Goal: Contribute content: Add original content to the website for others to see

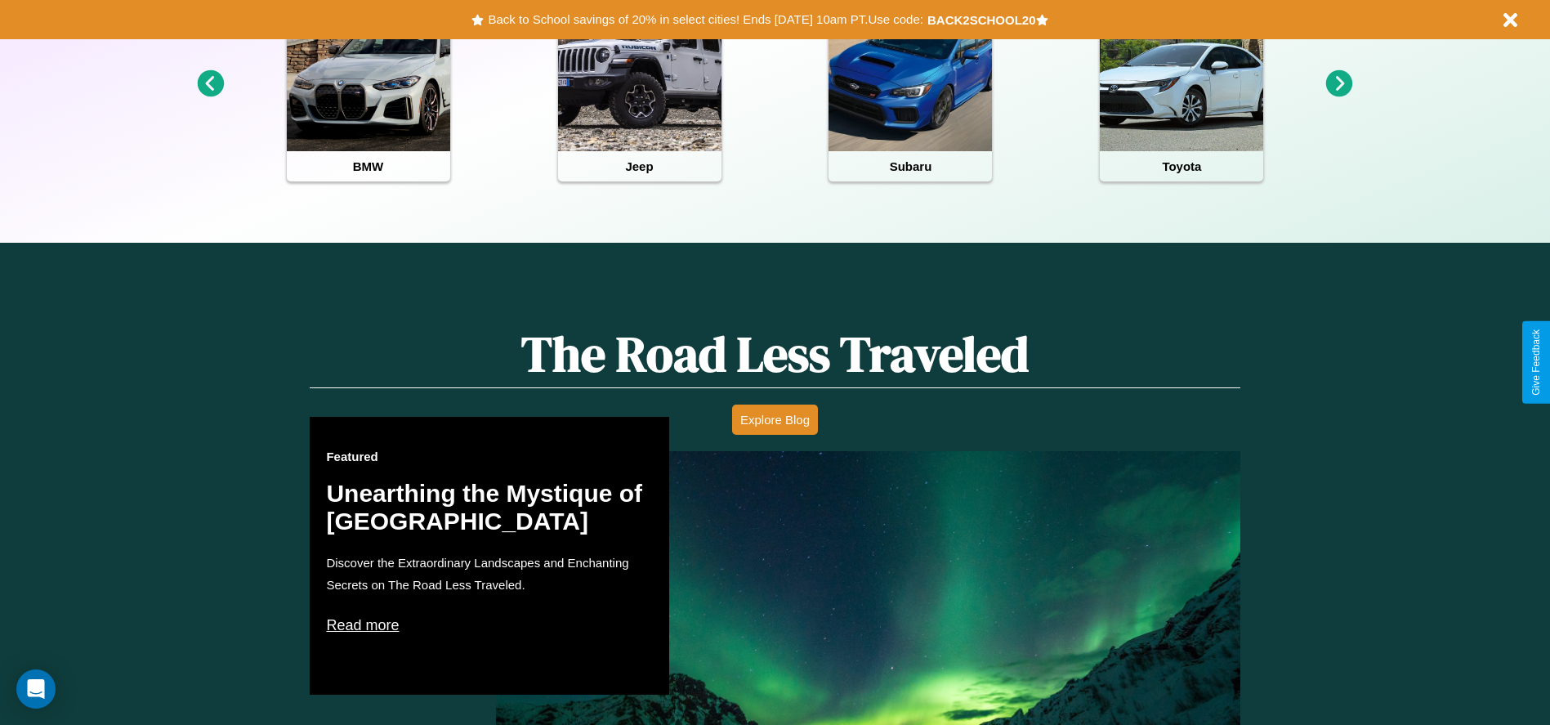
scroll to position [728, 0]
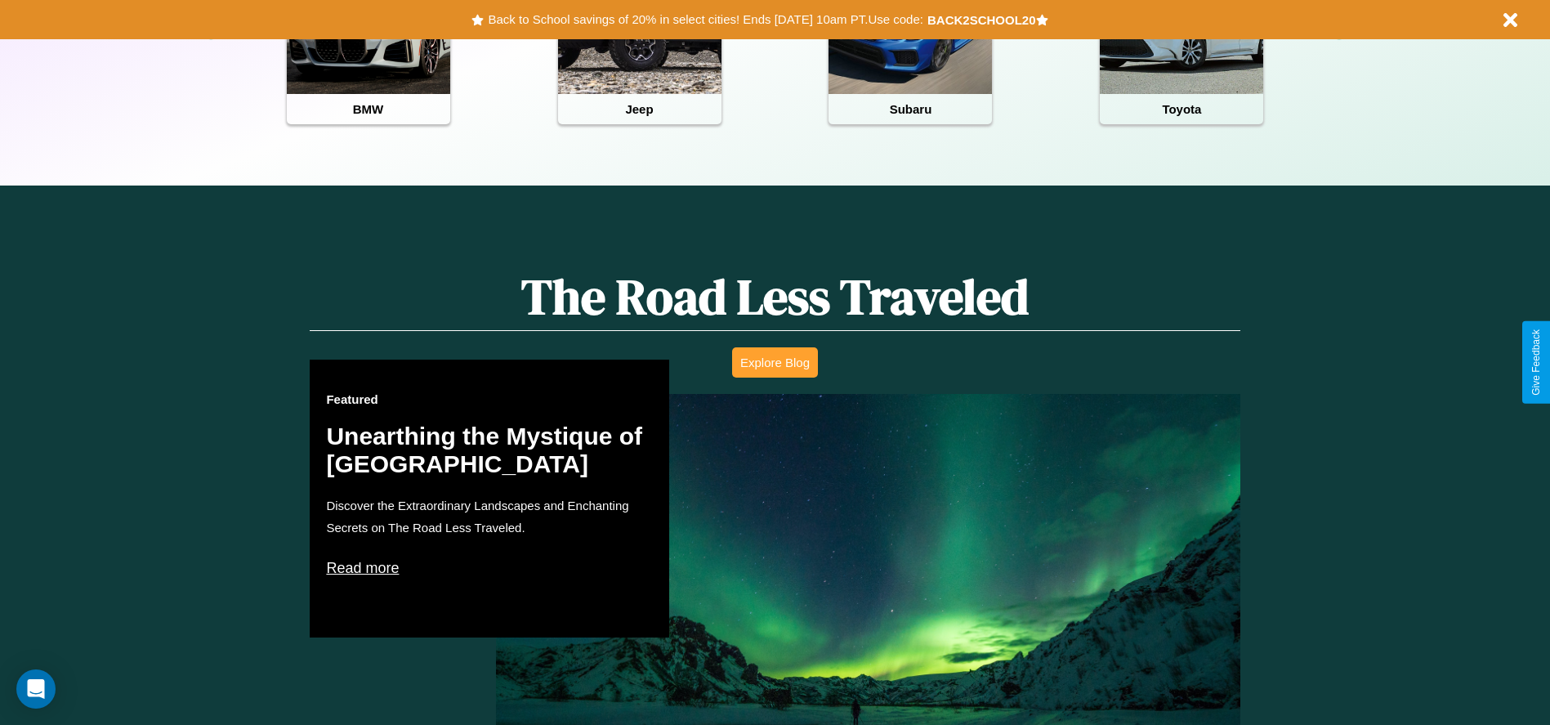
click at [775, 362] on button "Explore Blog" at bounding box center [775, 362] width 86 height 30
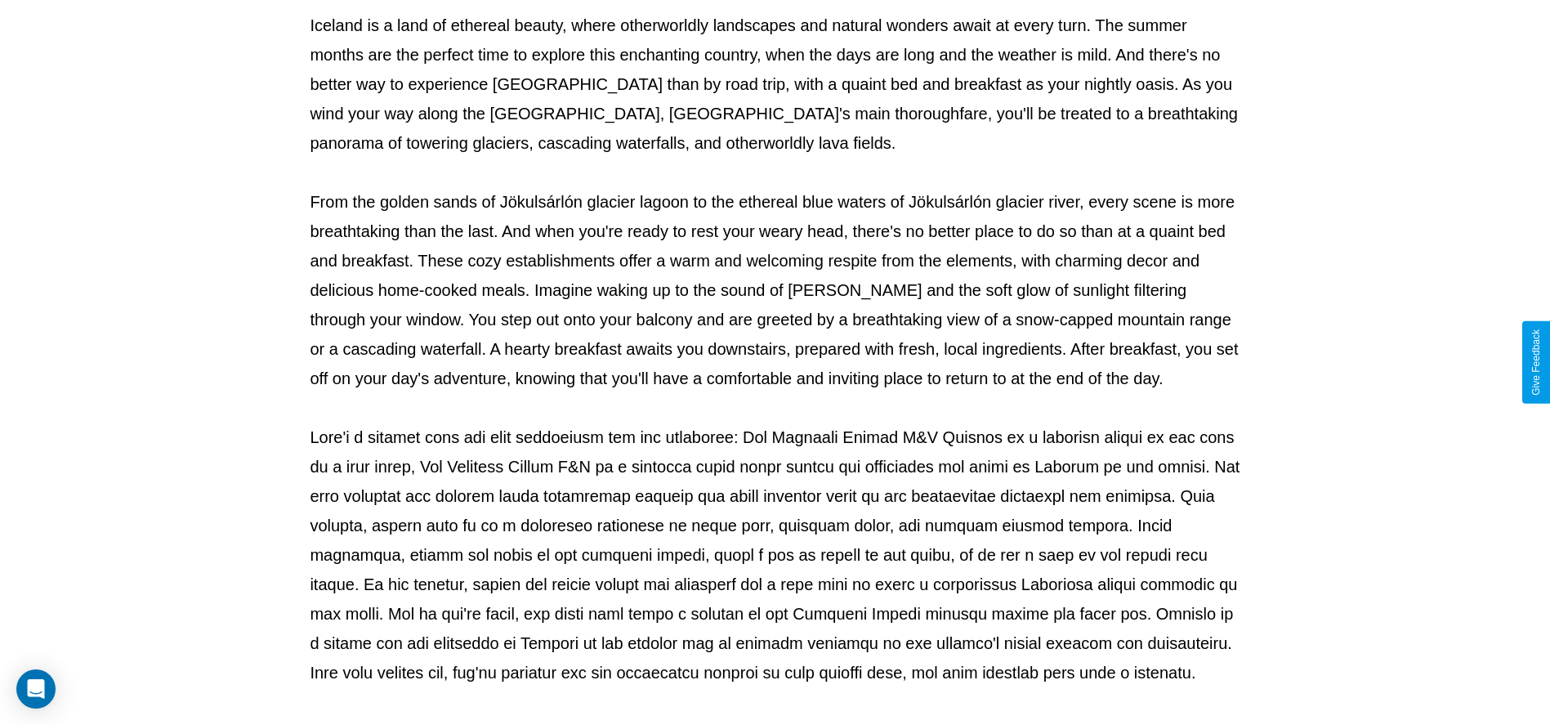
scroll to position [542, 0]
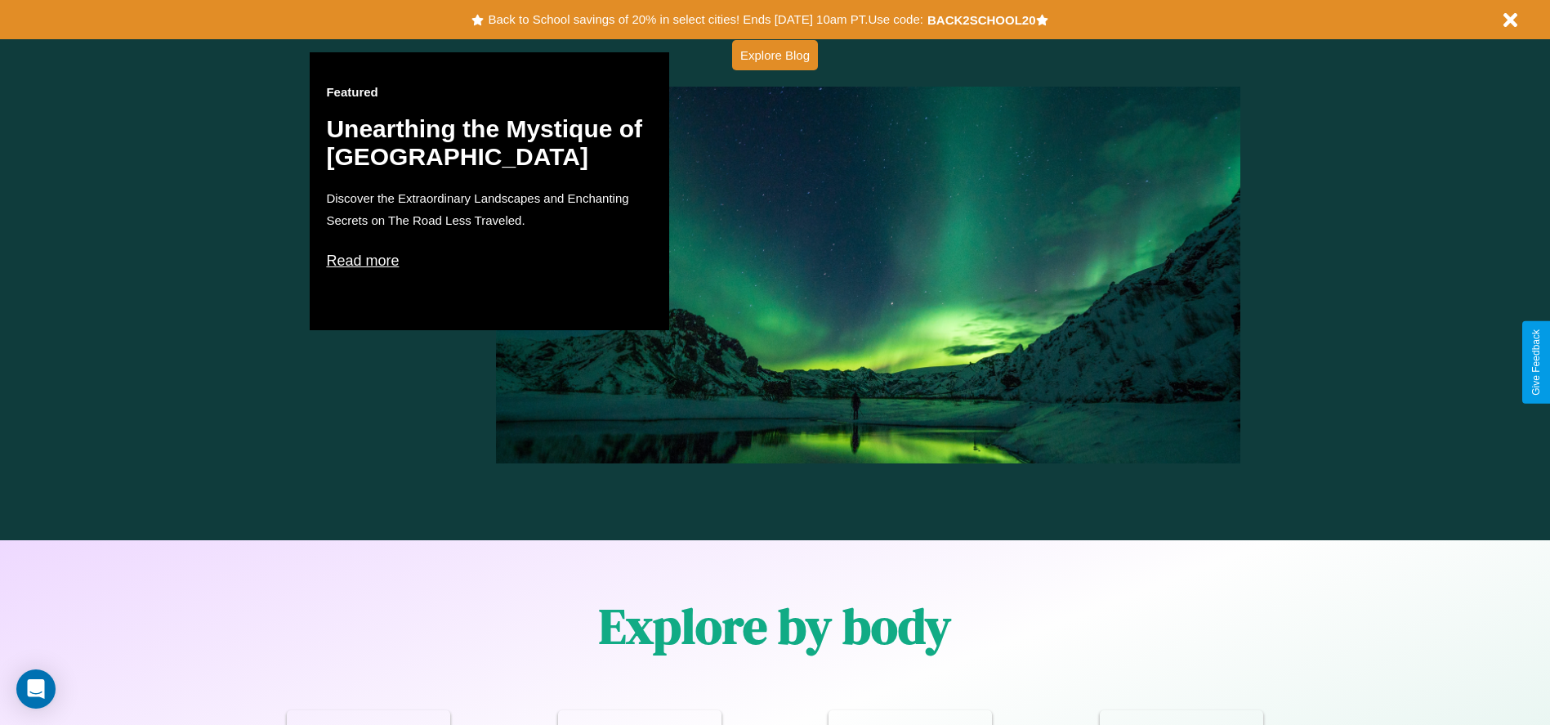
scroll to position [2344, 0]
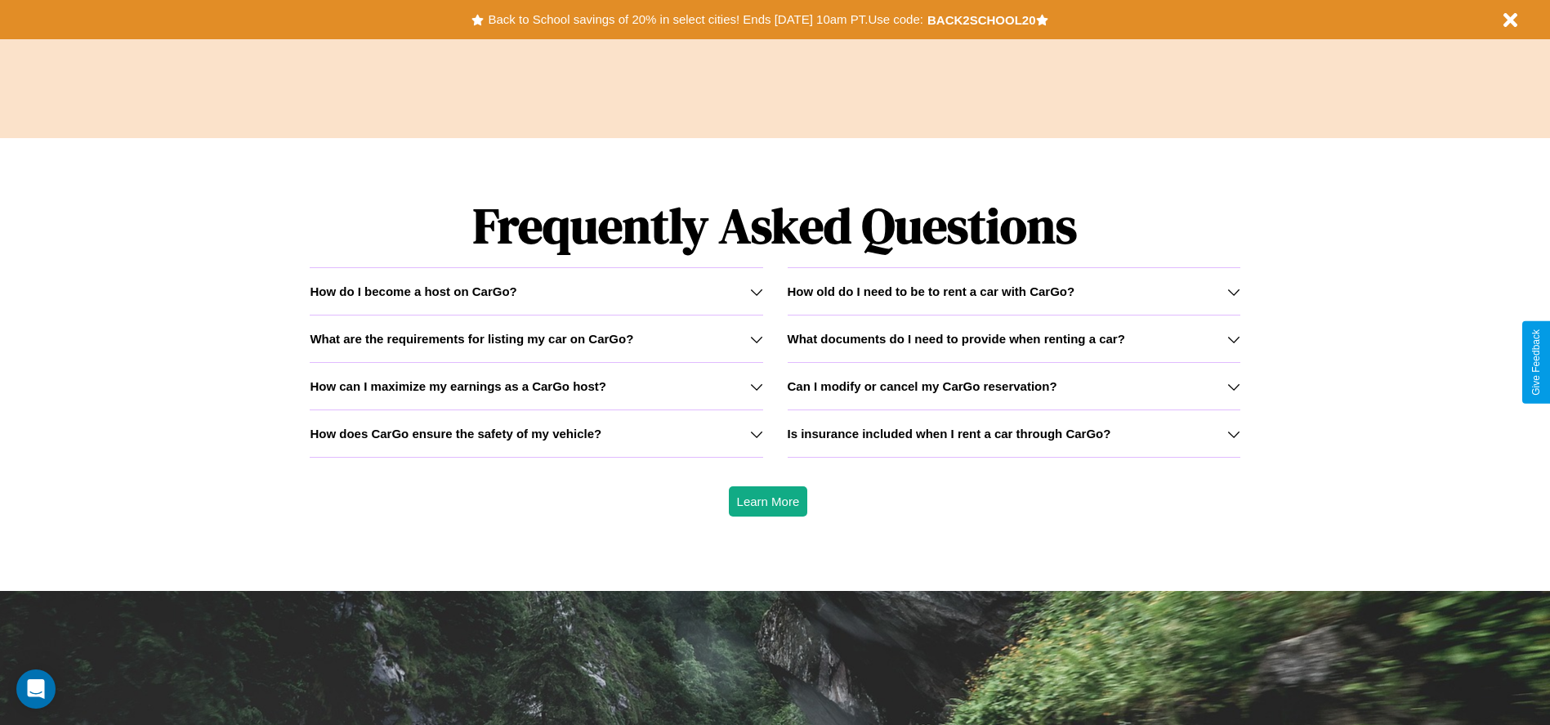
click at [536, 386] on h3 "How can I maximize my earnings as a CarGo host?" at bounding box center [458, 386] width 297 height 14
click at [1233, 338] on icon at bounding box center [1233, 339] width 13 height 13
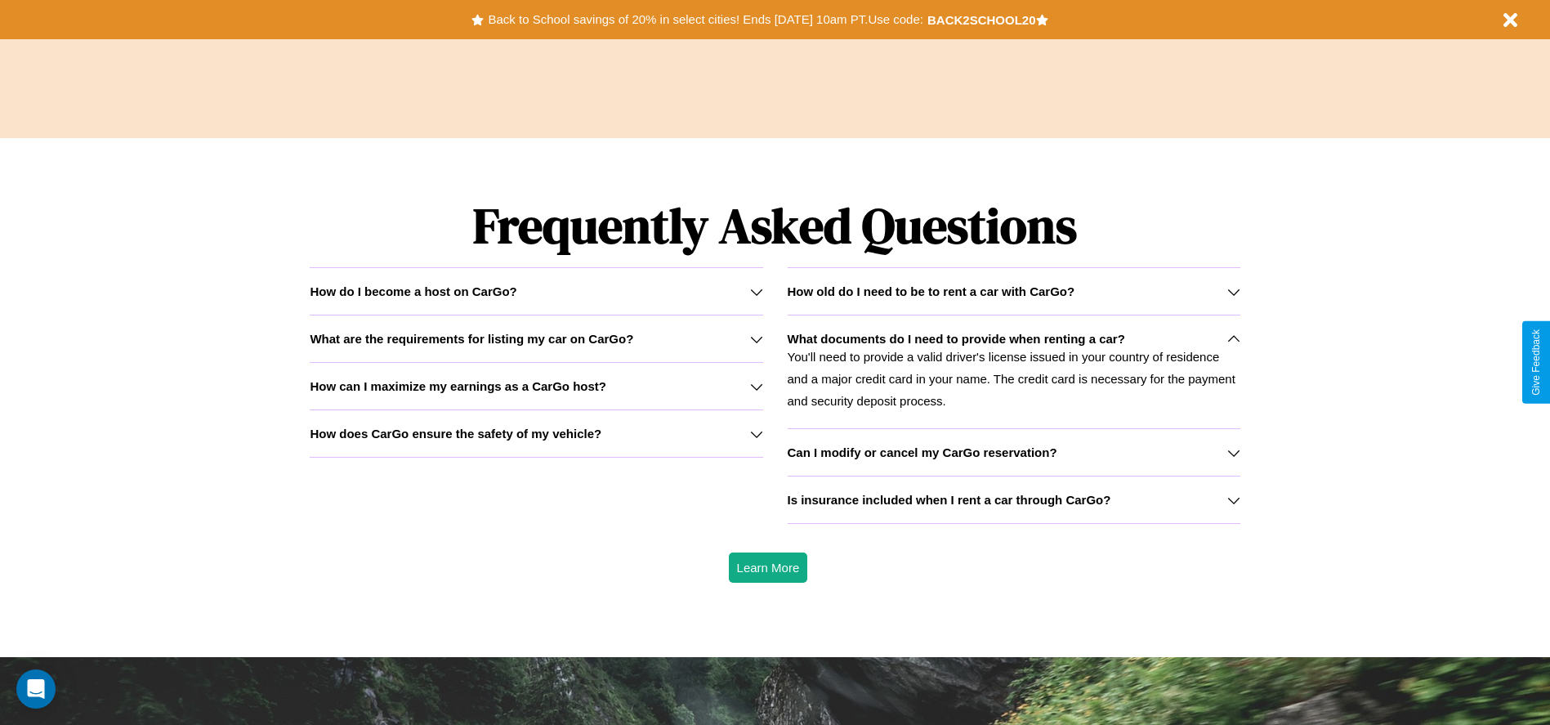
click at [1233, 291] on icon at bounding box center [1233, 291] width 13 height 13
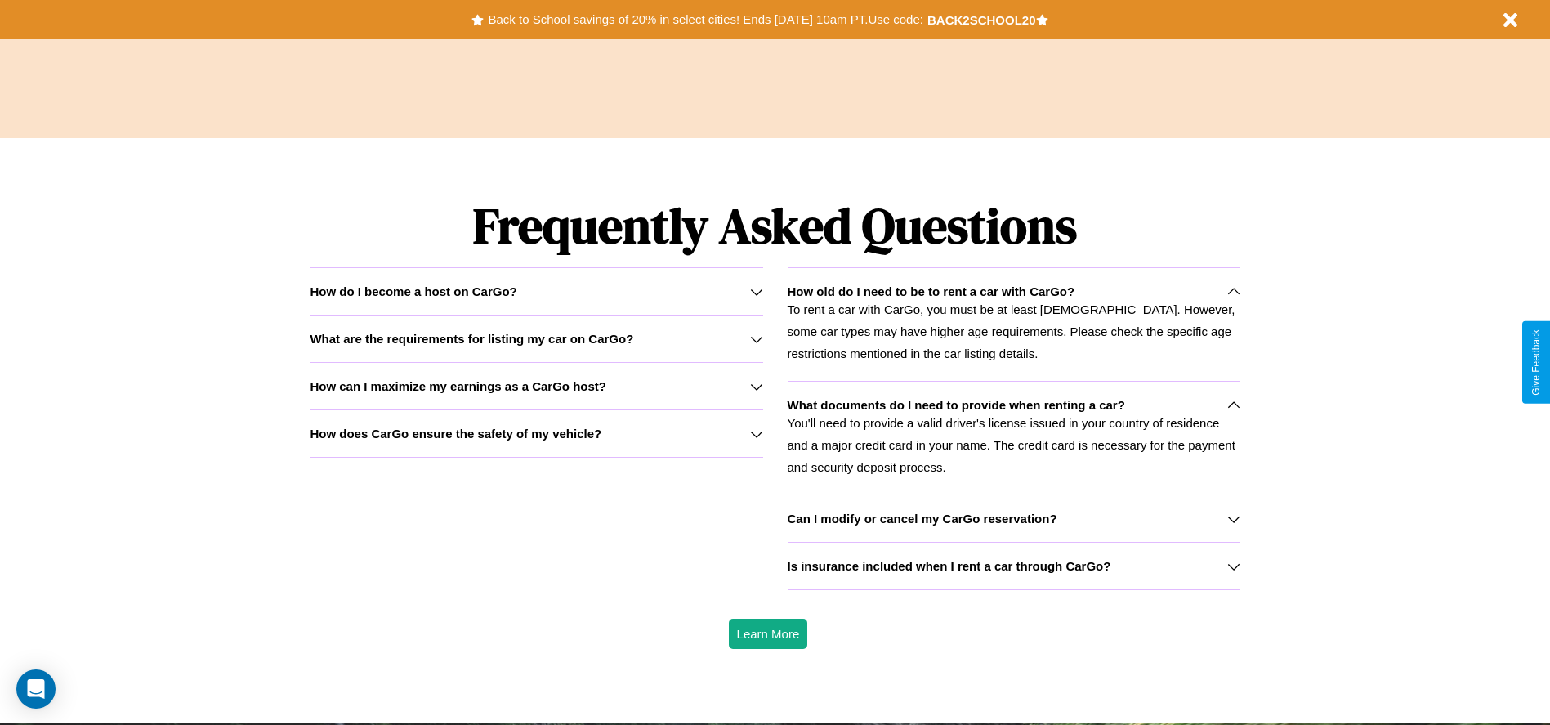
click at [536, 386] on h3 "How can I maximize my earnings as a CarGo host?" at bounding box center [458, 386] width 297 height 14
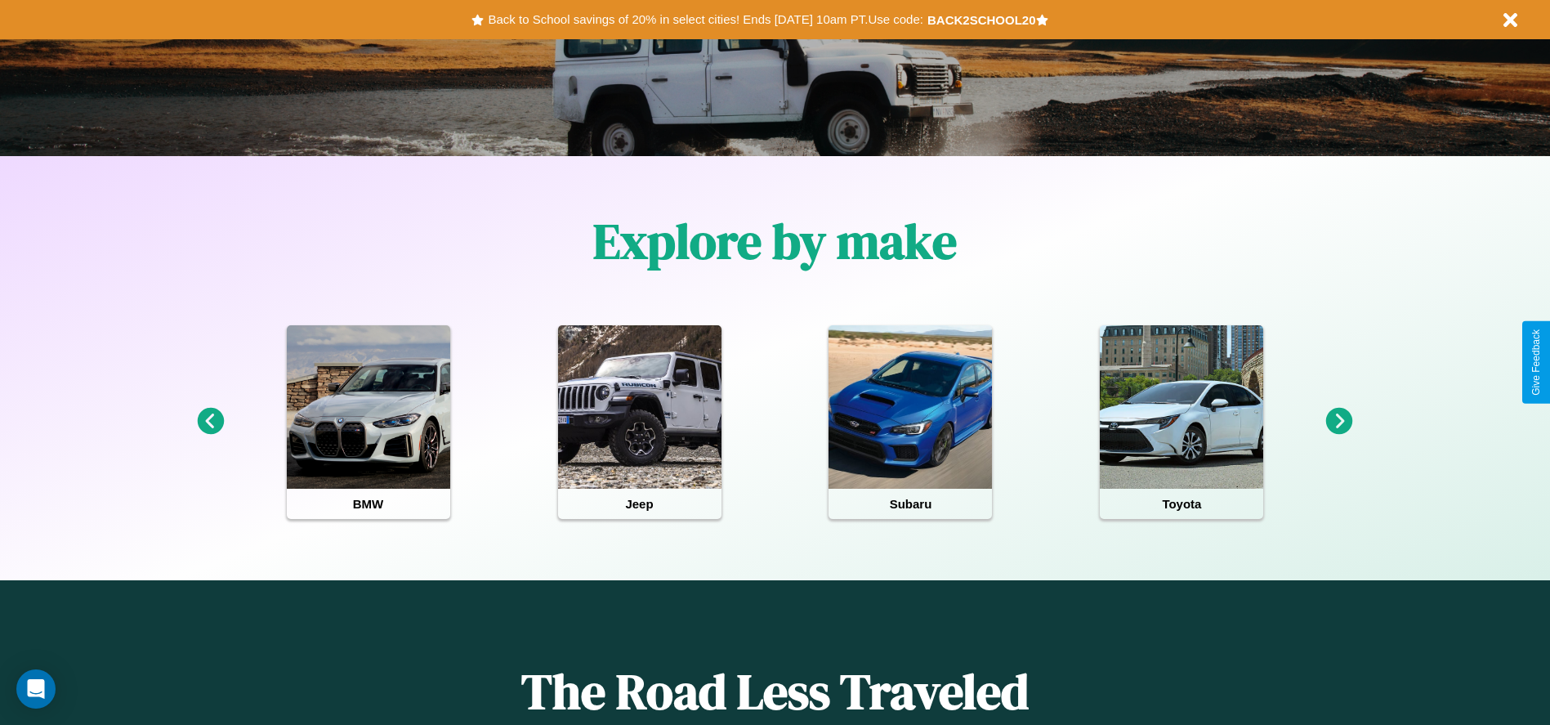
scroll to position [0, 0]
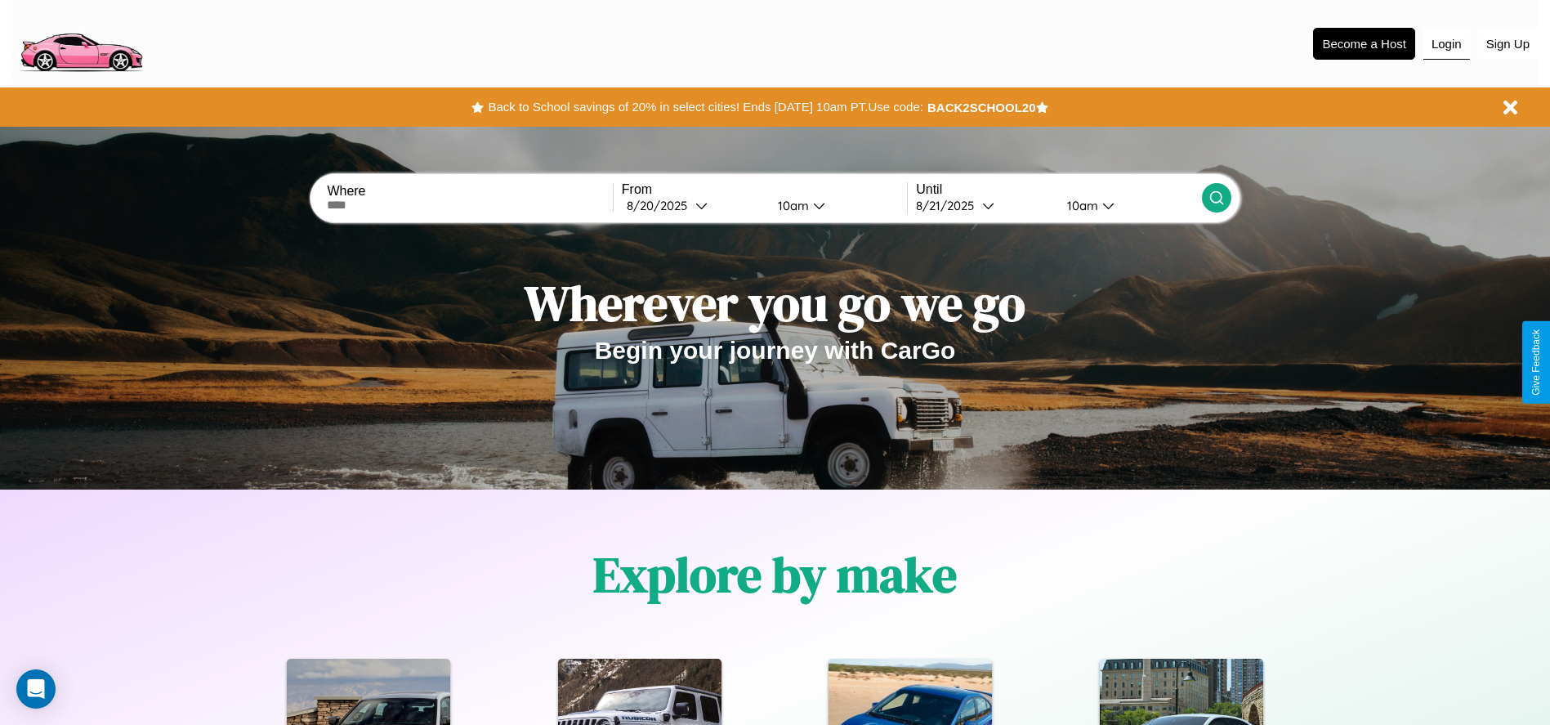
click at [1446, 43] on button "Login" at bounding box center [1447, 44] width 47 height 31
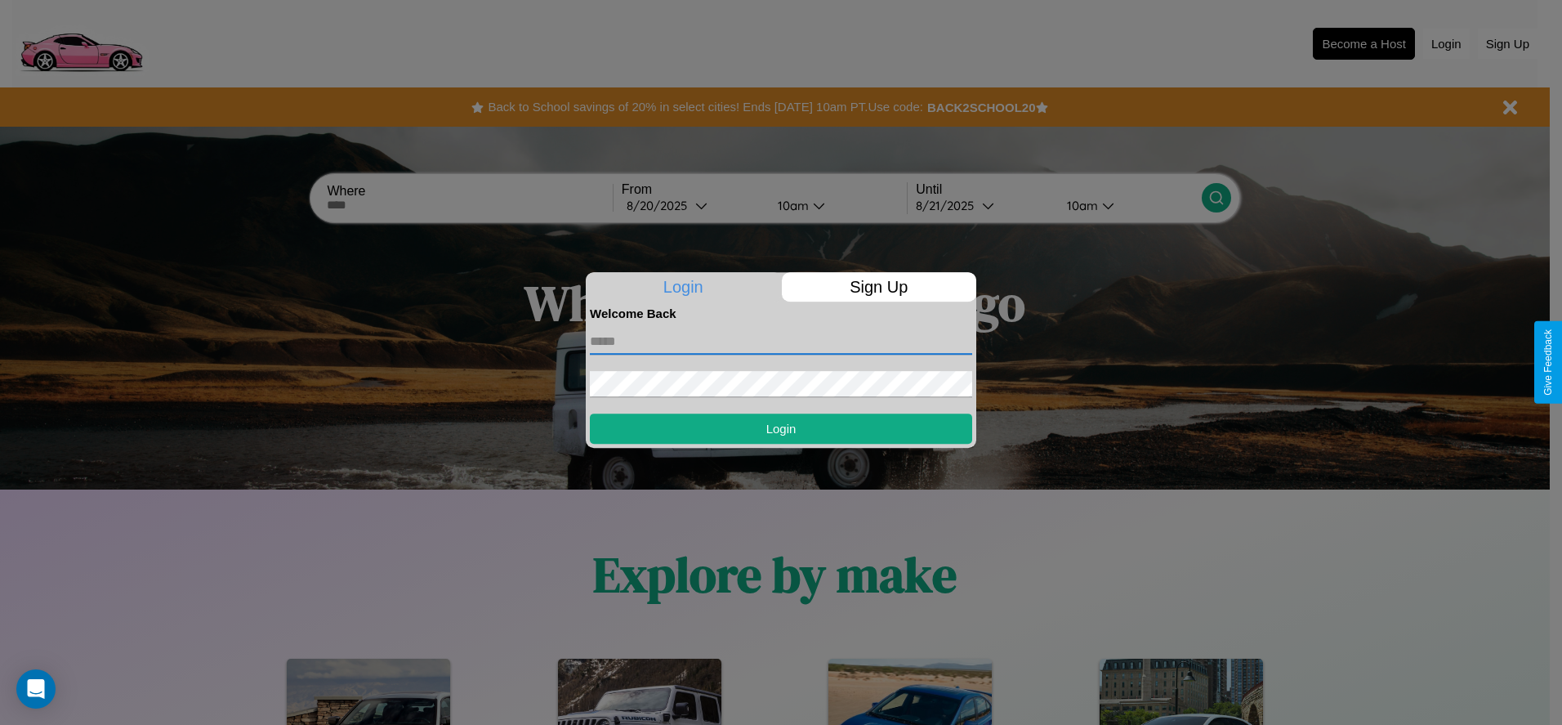
click at [781, 341] on input "text" at bounding box center [781, 342] width 382 height 26
type input "**********"
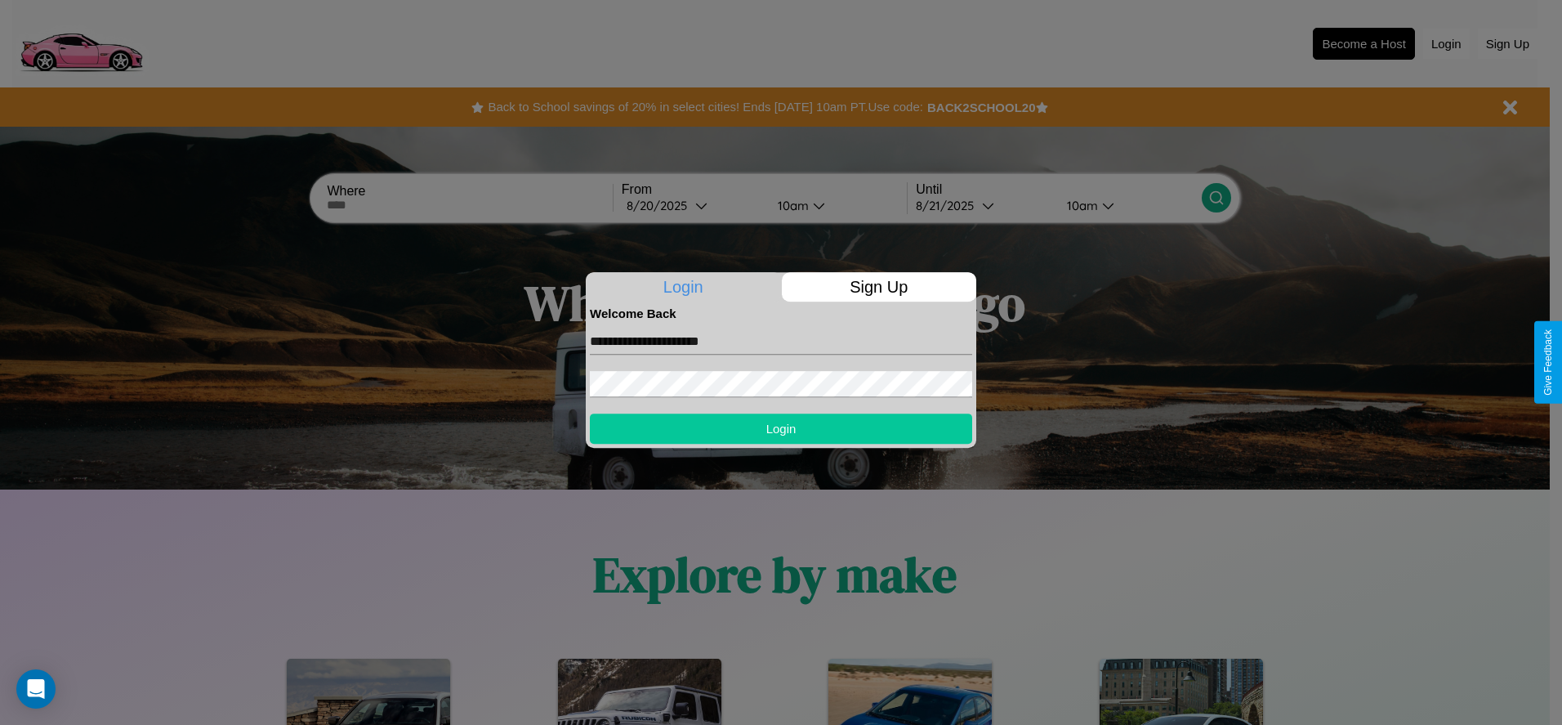
click at [781, 428] on button "Login" at bounding box center [781, 428] width 382 height 30
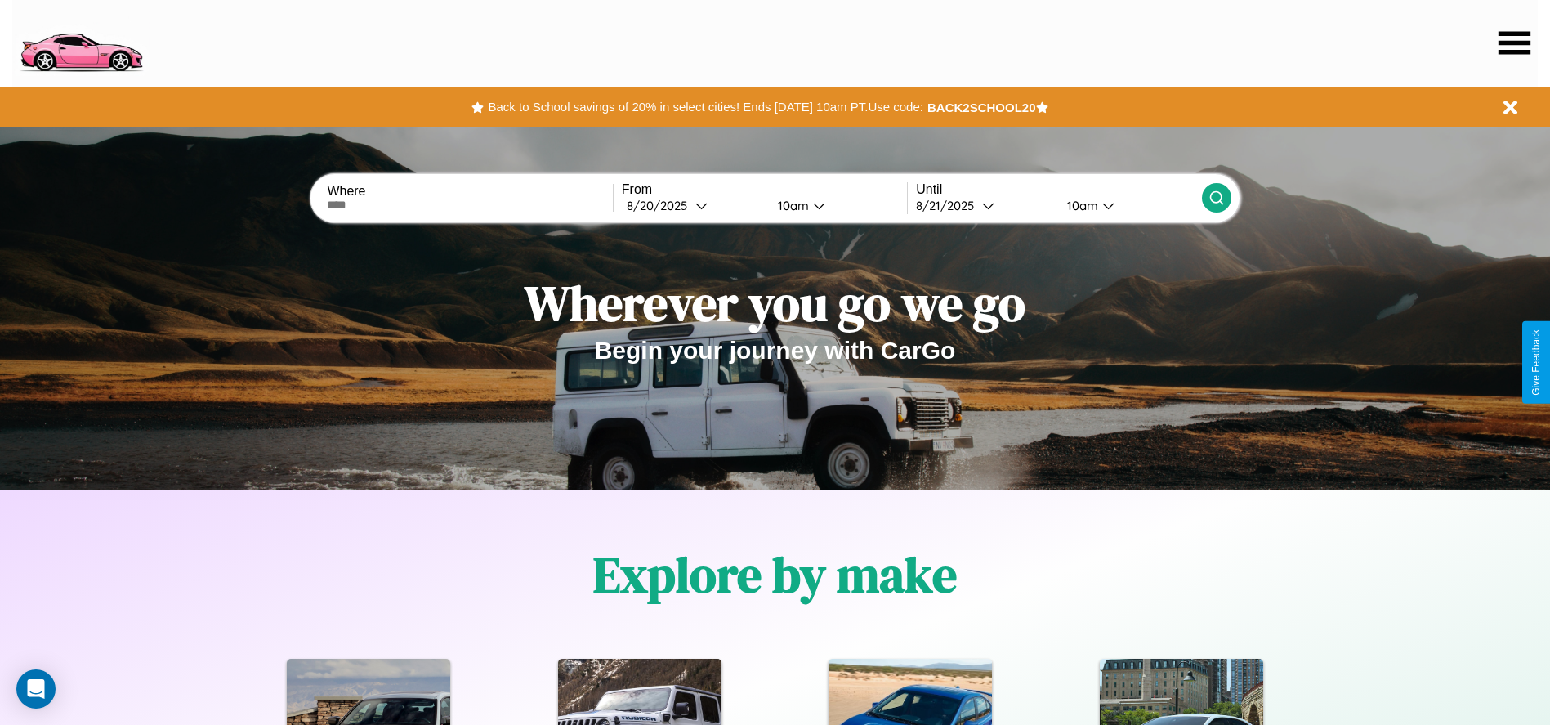
click at [1514, 42] on icon at bounding box center [1515, 42] width 32 height 23
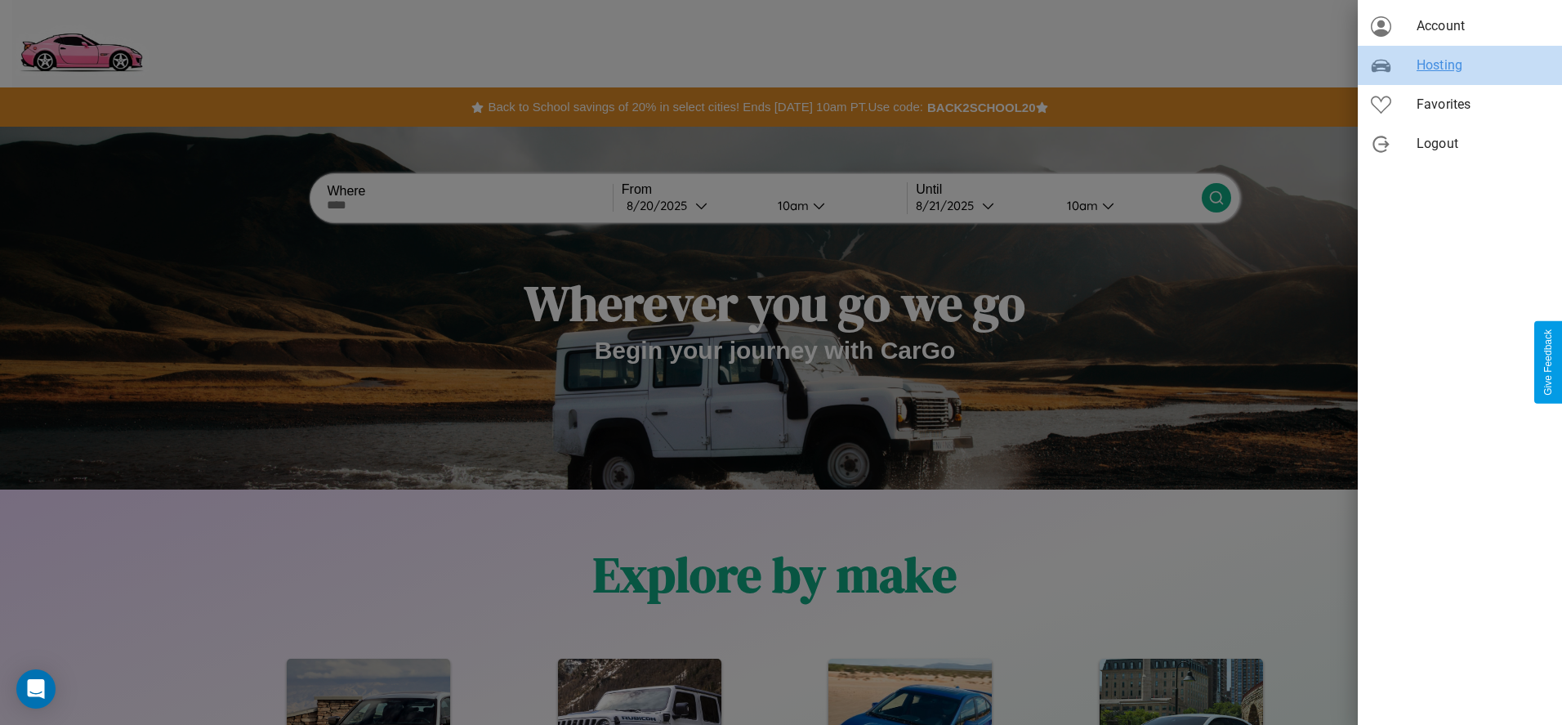
click at [1460, 65] on span "Hosting" at bounding box center [1483, 66] width 132 height 20
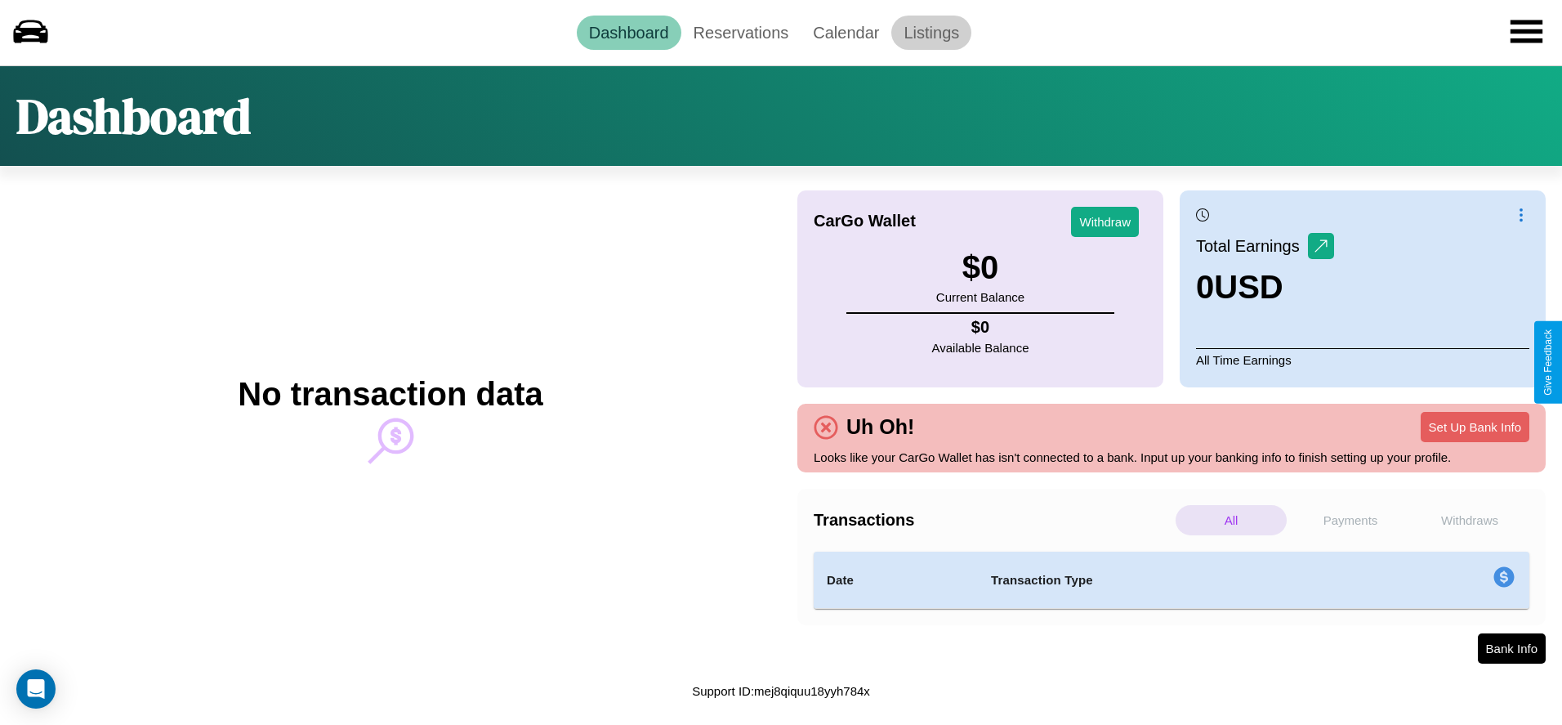
click at [932, 32] on link "Listings" at bounding box center [932, 33] width 80 height 34
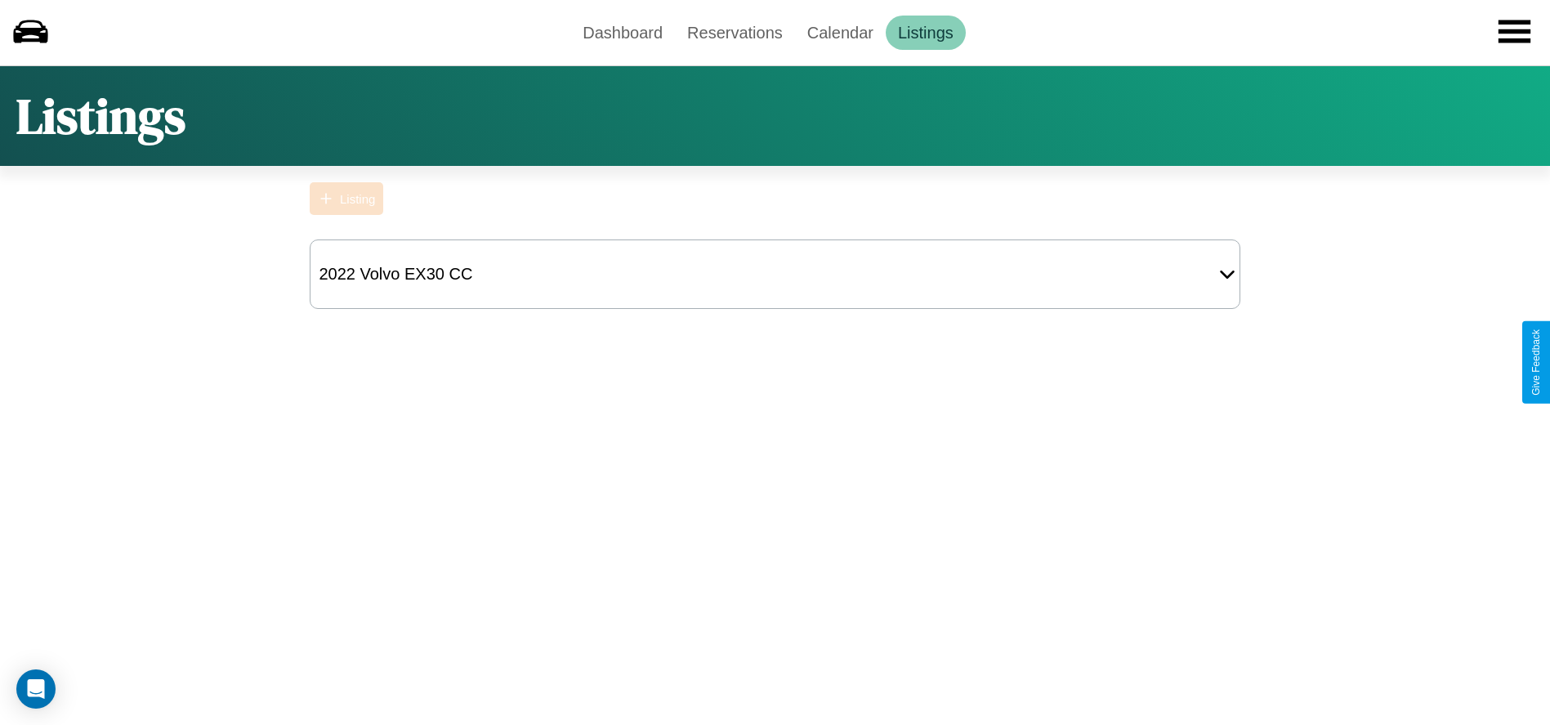
click at [346, 199] on div "Listing" at bounding box center [357, 199] width 35 height 14
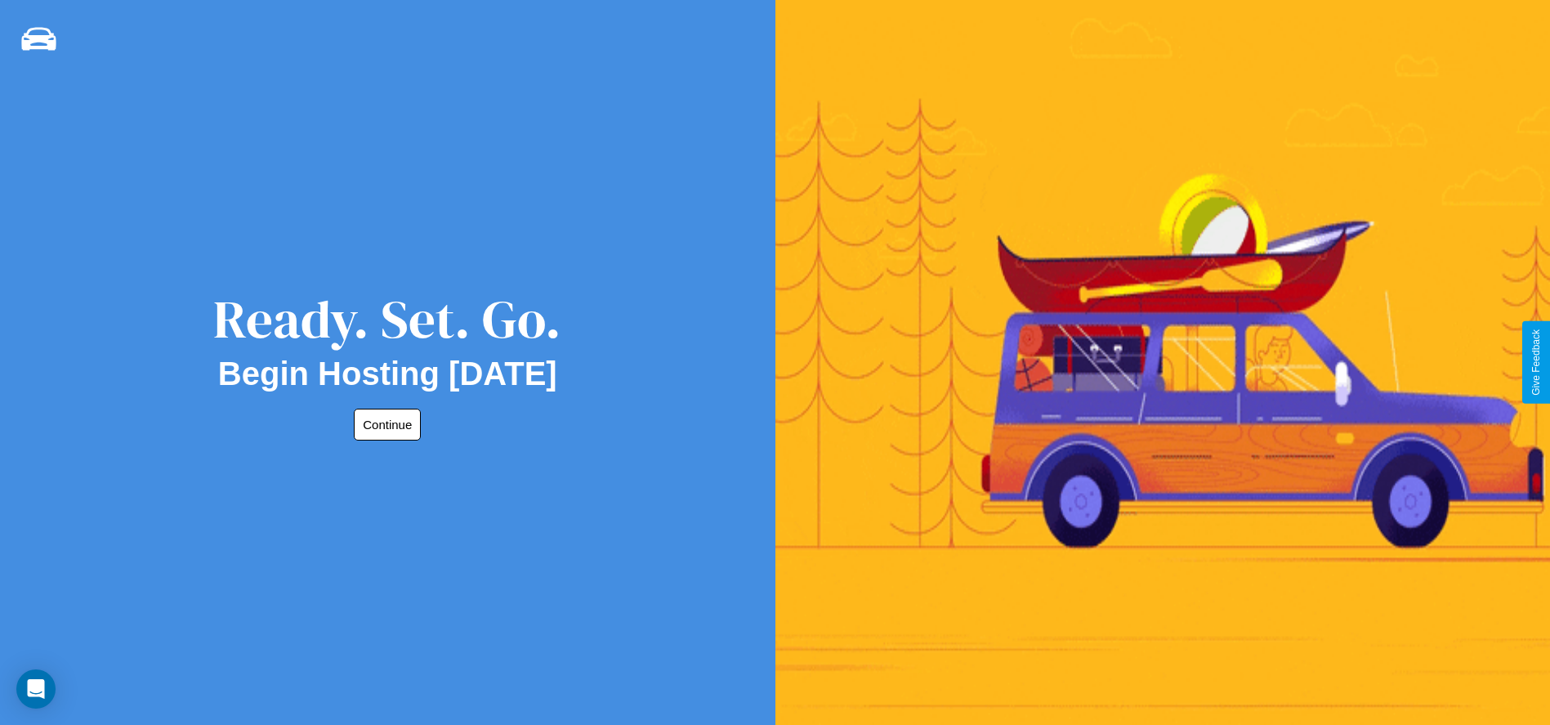
click at [384, 424] on button "Continue" at bounding box center [387, 425] width 67 height 32
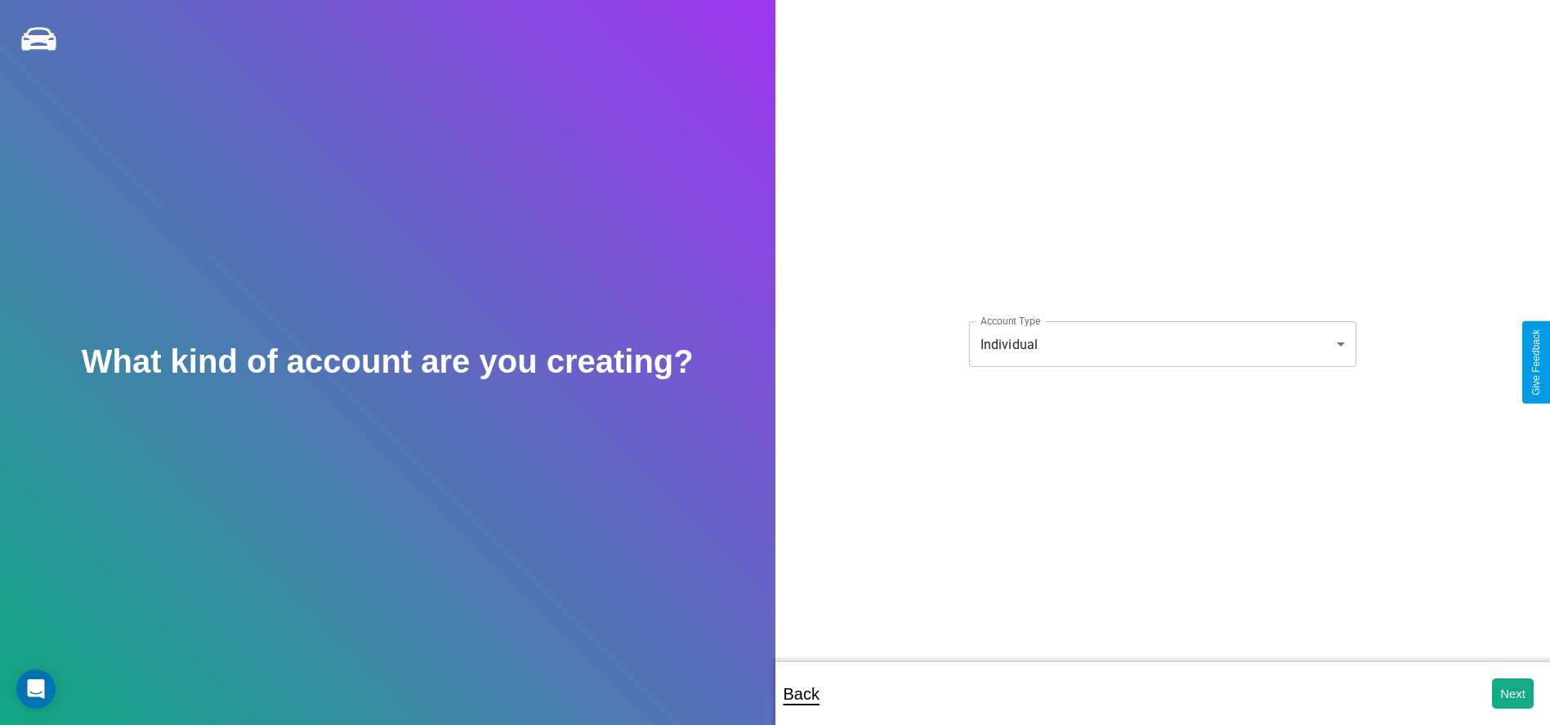
click at [1162, 344] on body "**********" at bounding box center [775, 373] width 1550 height 747
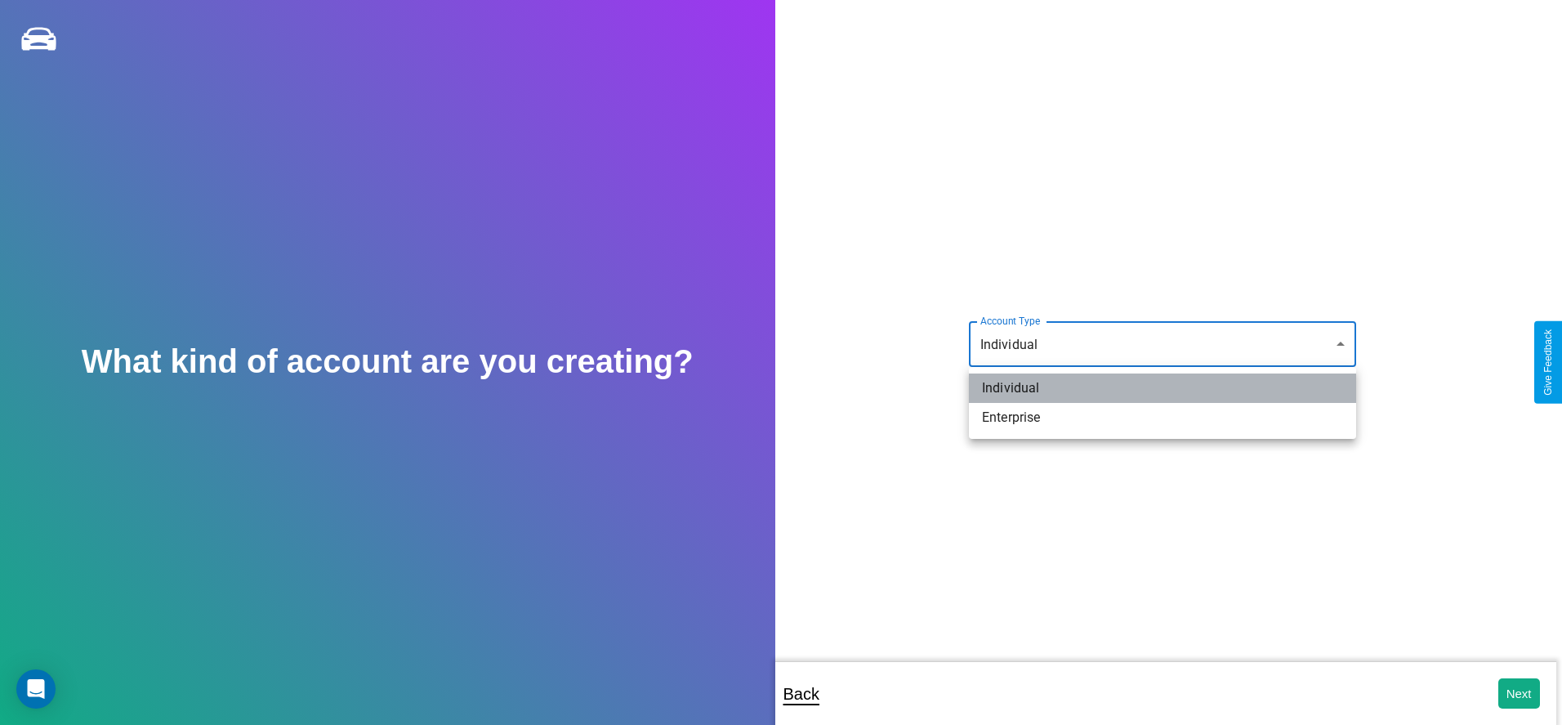
click at [1163, 388] on li "Individual" at bounding box center [1162, 387] width 387 height 29
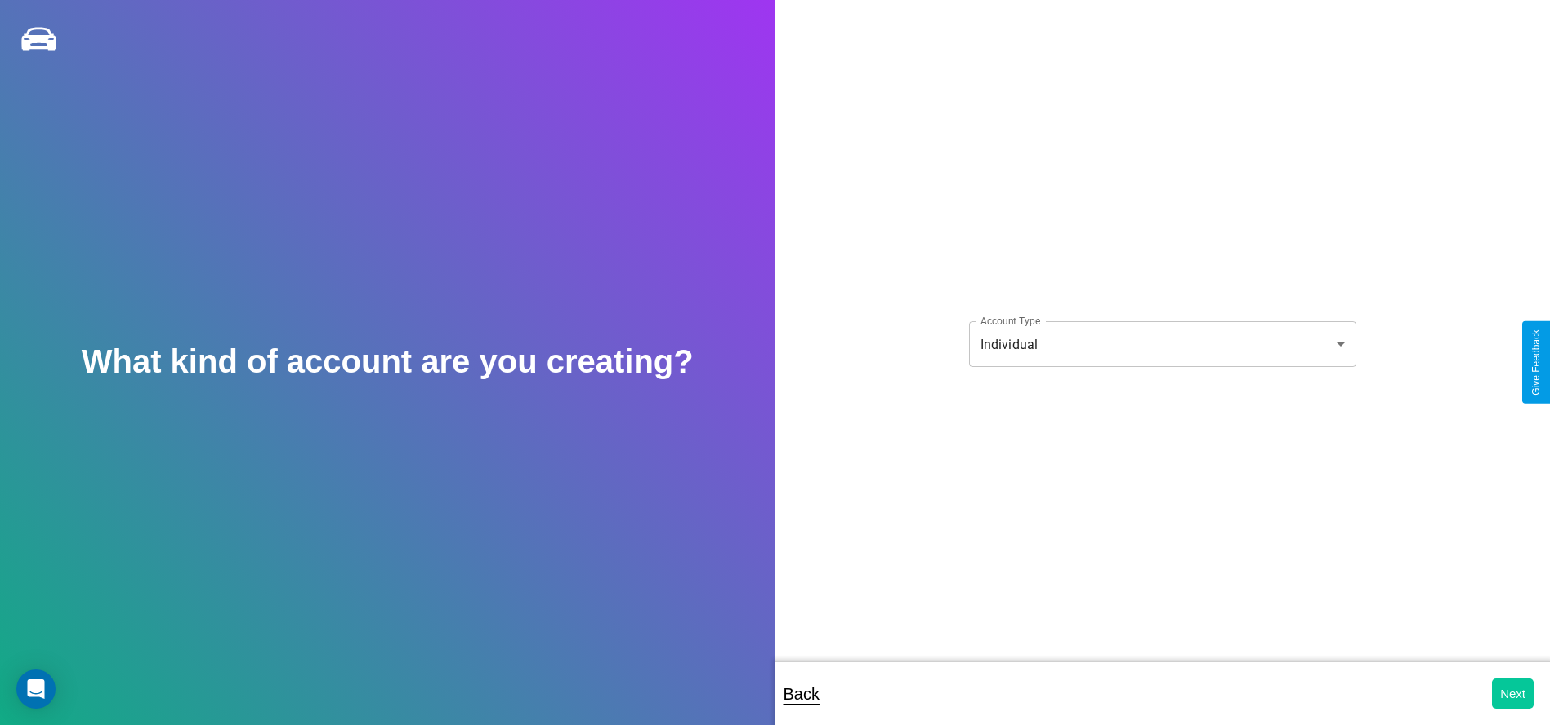
click at [1513, 693] on button "Next" at bounding box center [1513, 693] width 42 height 30
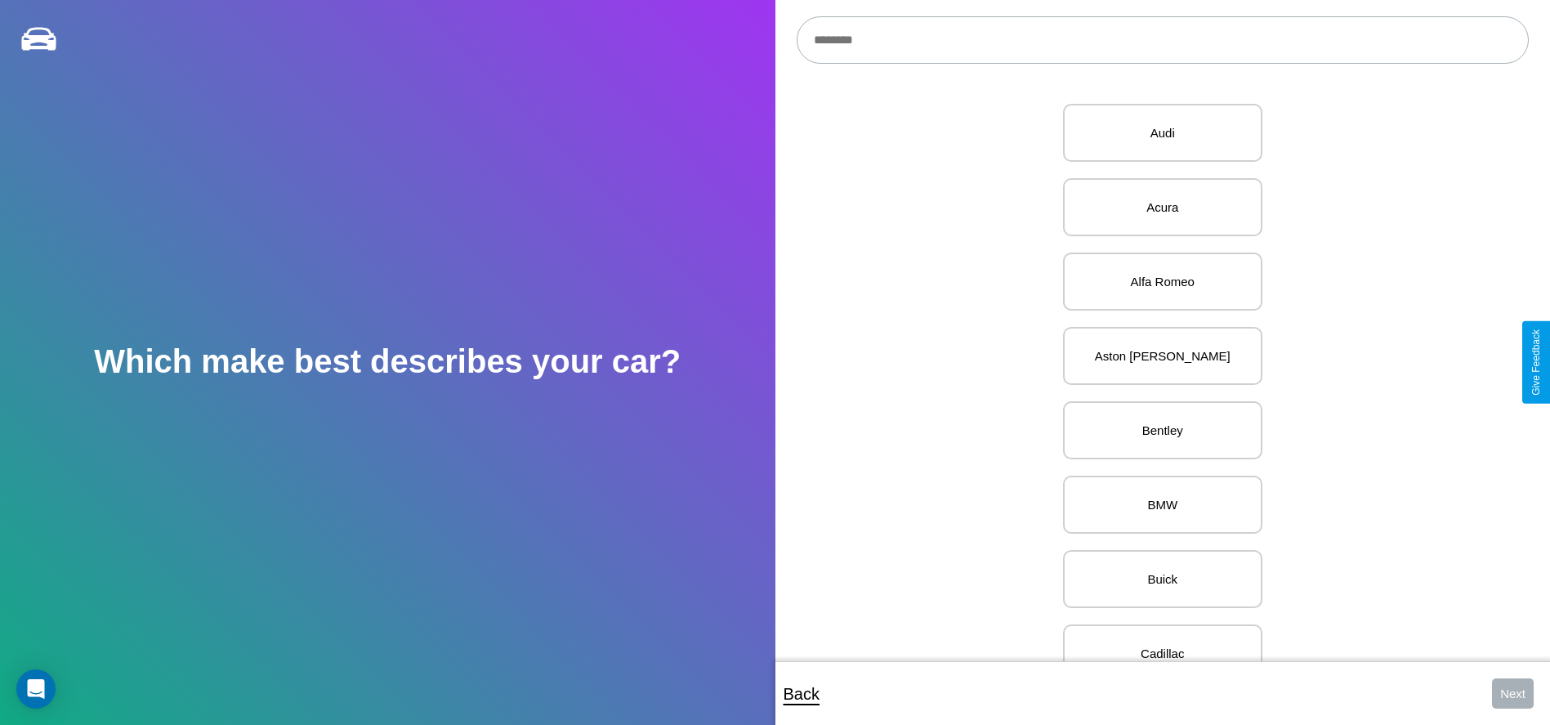
click at [1162, 40] on input "text" at bounding box center [1163, 39] width 732 height 47
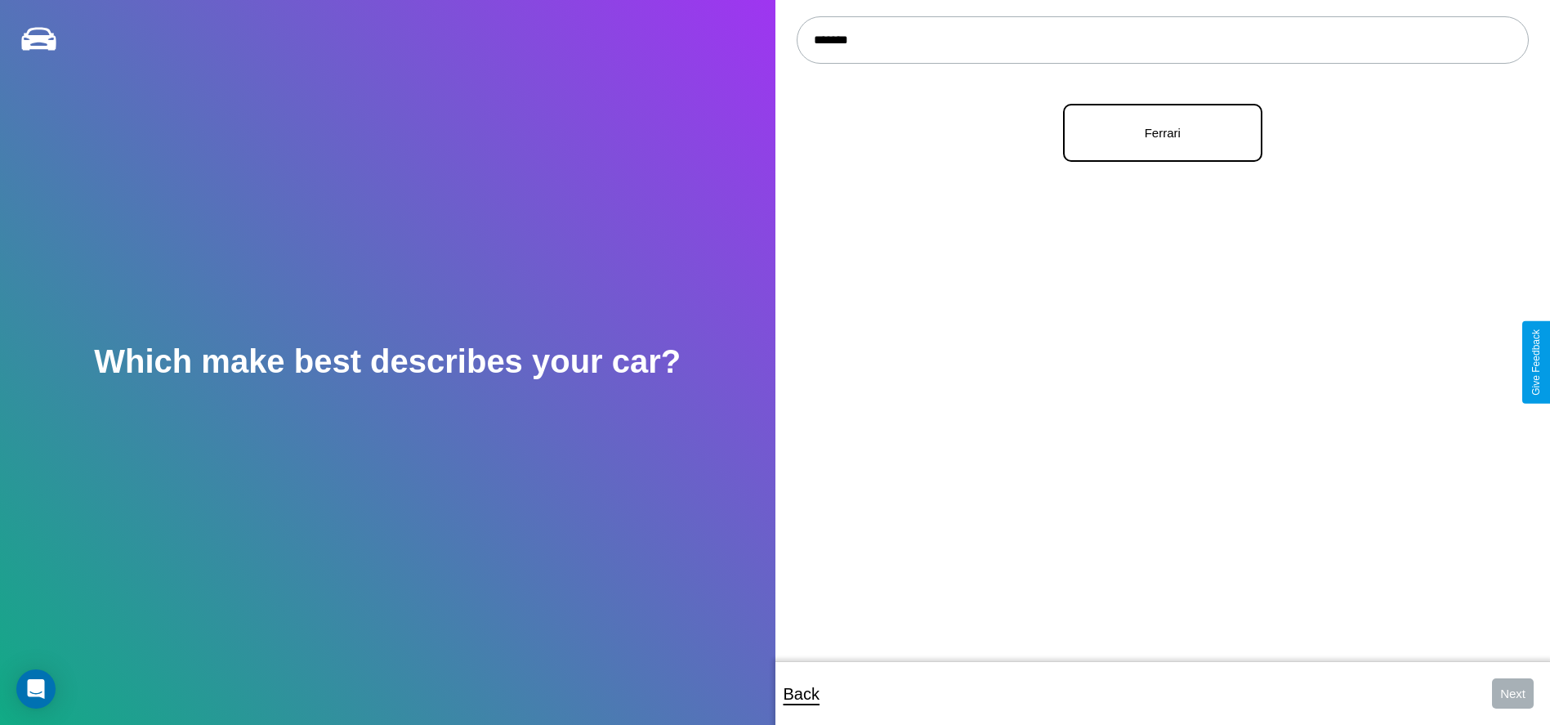
type input "*******"
click at [1156, 133] on p "Ferrari" at bounding box center [1162, 133] width 163 height 22
click at [1513, 693] on button "Next" at bounding box center [1513, 693] width 42 height 30
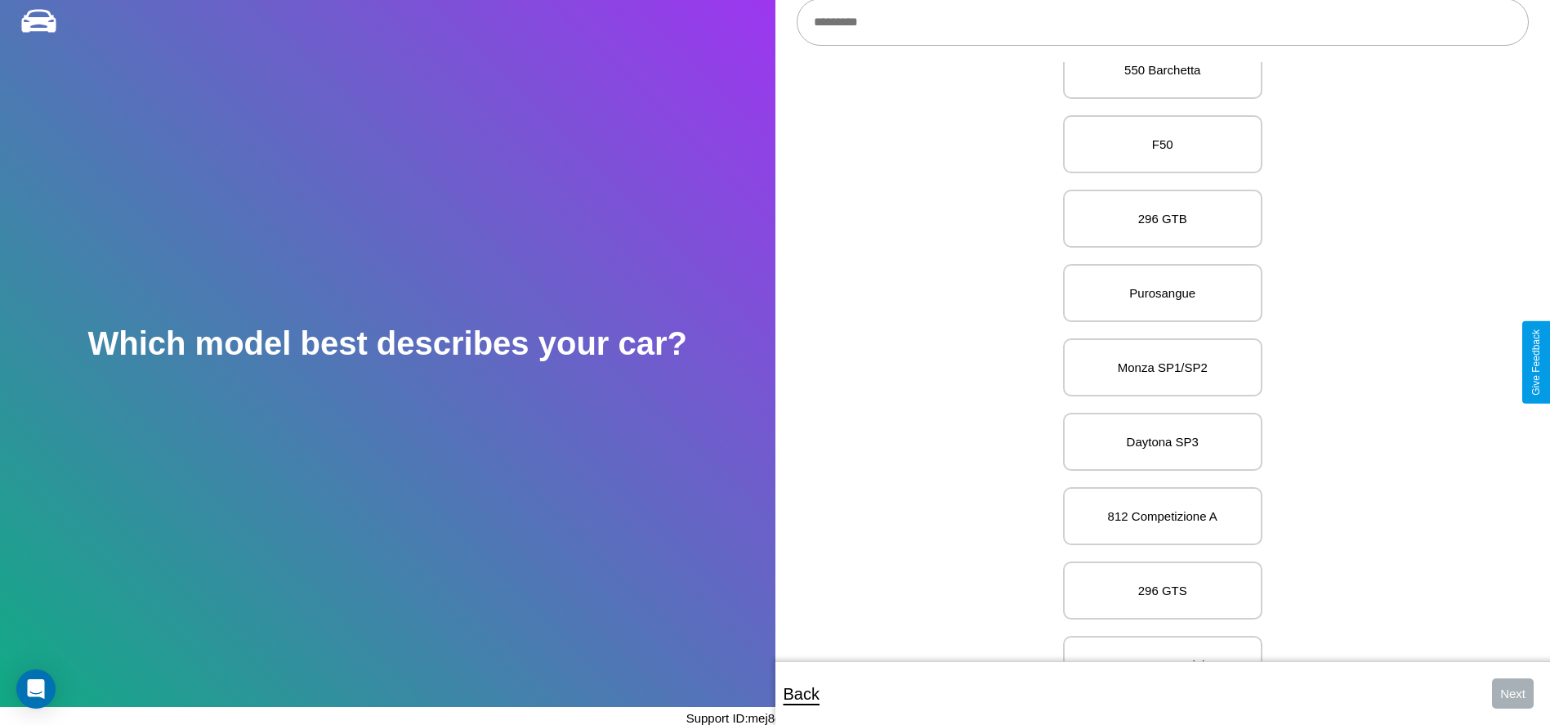
scroll to position [5256, 0]
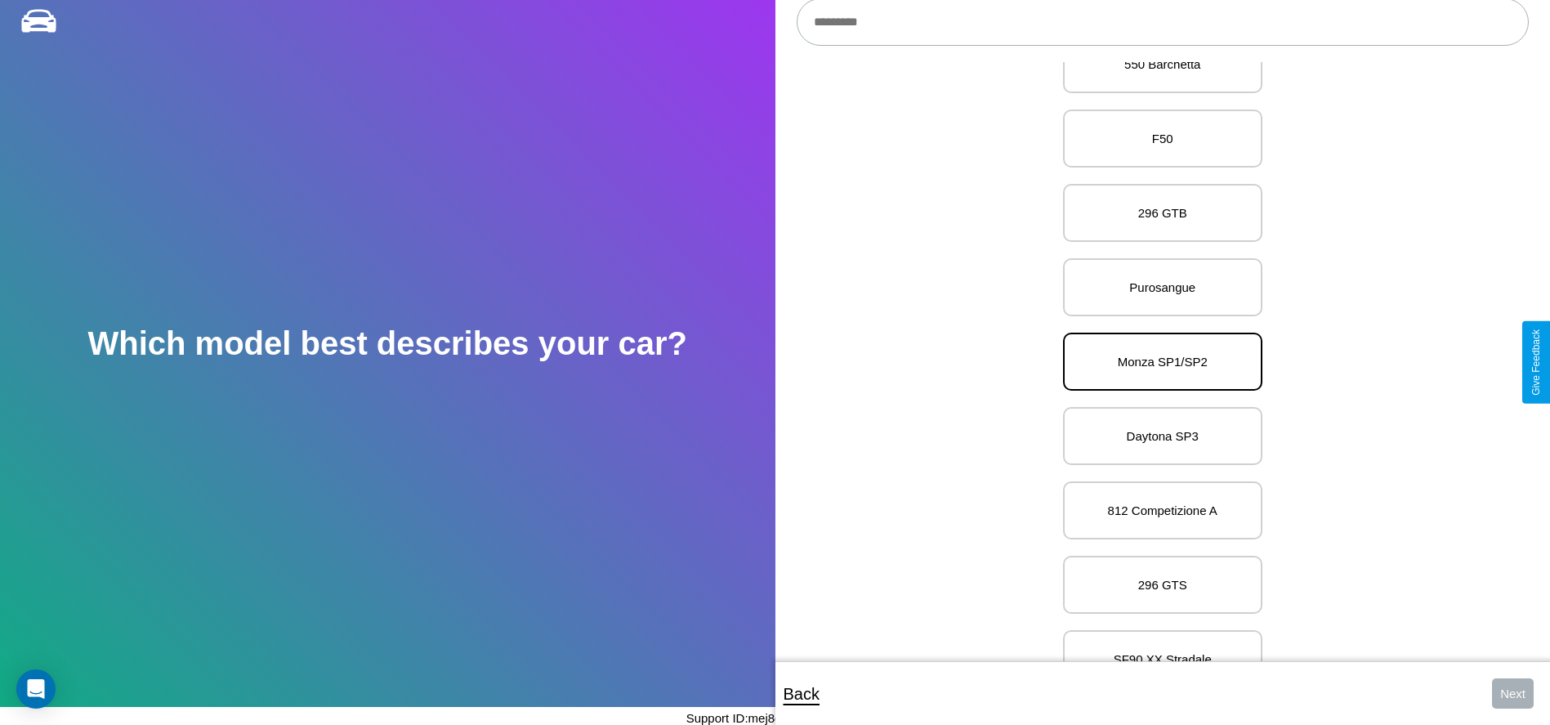
click at [1156, 362] on p "Monza SP1/SP2" at bounding box center [1162, 362] width 163 height 22
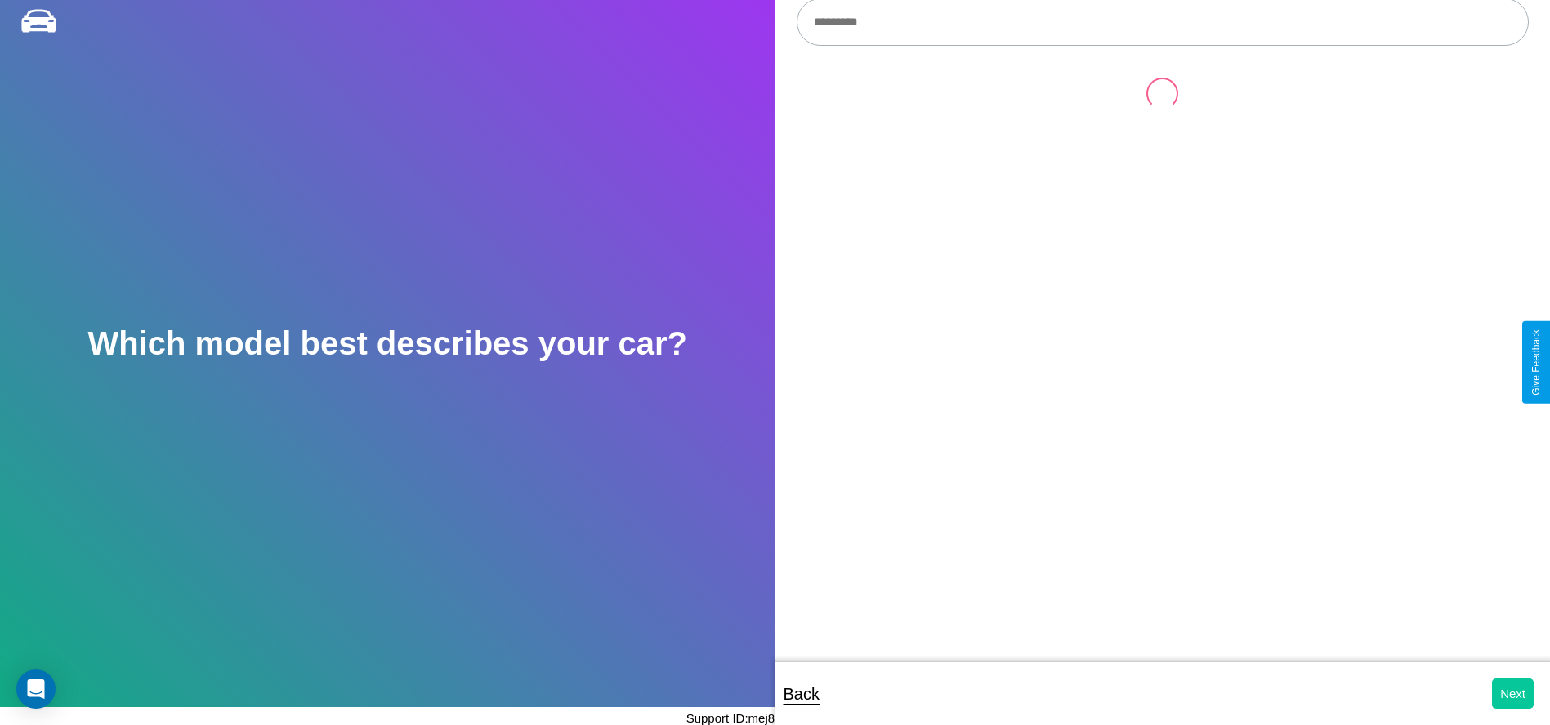
click at [1513, 693] on button "Next" at bounding box center [1513, 693] width 42 height 30
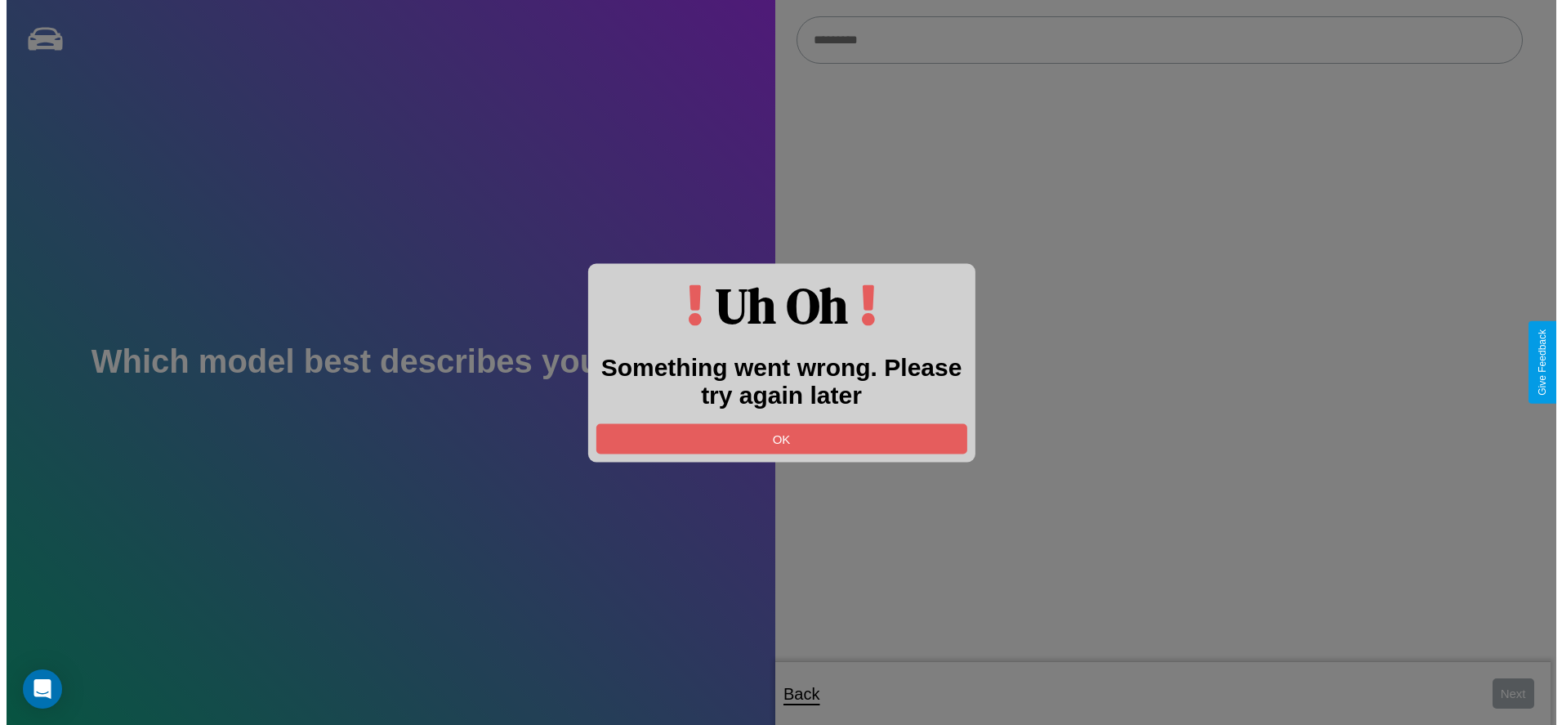
scroll to position [18, 0]
